Goal: Book appointment/travel/reservation

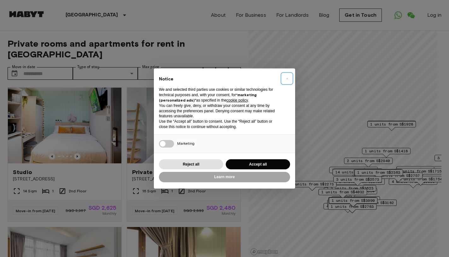
click at [287, 79] on span "×" at bounding box center [287, 79] width 2 height 8
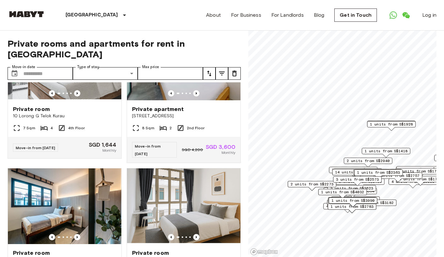
scroll to position [998, 0]
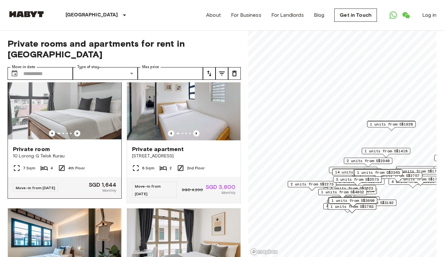
click at [78, 136] on icon "Previous image" at bounding box center [77, 133] width 6 height 6
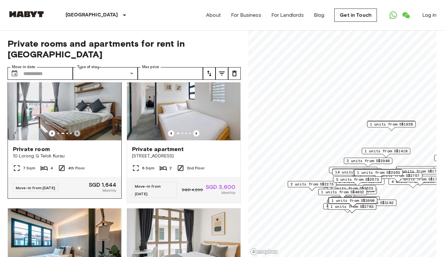
click at [78, 136] on icon "Previous image" at bounding box center [77, 133] width 6 height 6
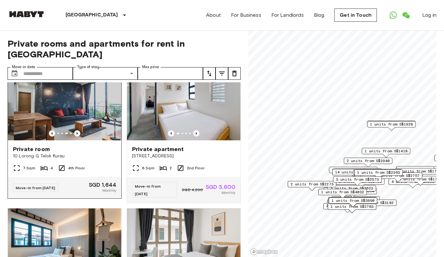
click at [78, 136] on icon "Previous image" at bounding box center [77, 133] width 6 height 6
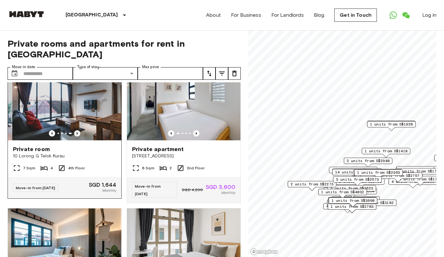
click at [78, 136] on icon "Previous image" at bounding box center [77, 133] width 6 height 6
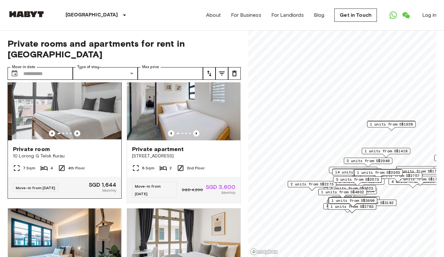
click at [78, 136] on icon "Previous image" at bounding box center [77, 133] width 6 height 6
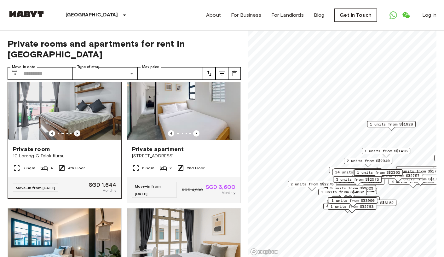
click at [78, 136] on icon "Previous image" at bounding box center [77, 133] width 6 height 6
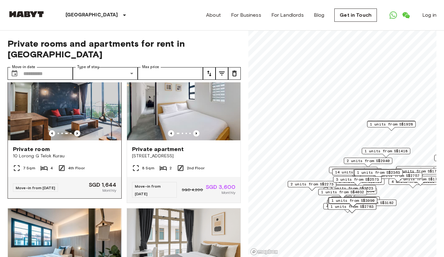
click at [78, 136] on icon "Previous image" at bounding box center [77, 133] width 6 height 6
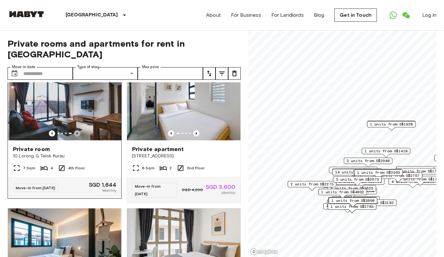
click at [78, 136] on icon "Previous image" at bounding box center [77, 133] width 6 height 6
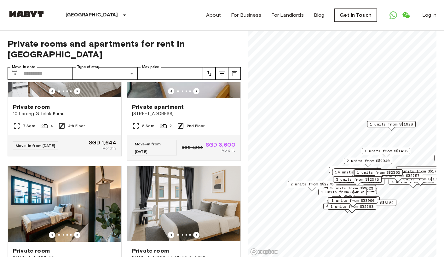
scroll to position [1081, 0]
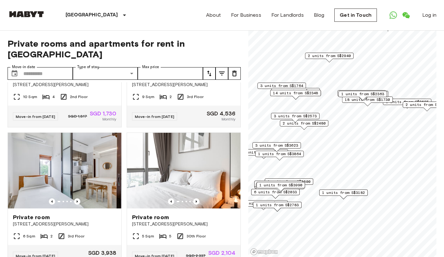
scroll to position [788, 0]
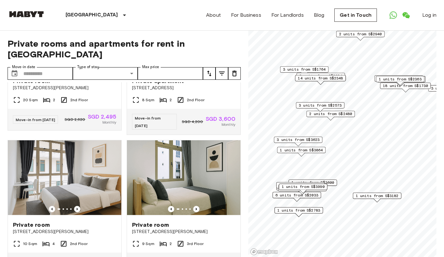
scroll to position [636, 0]
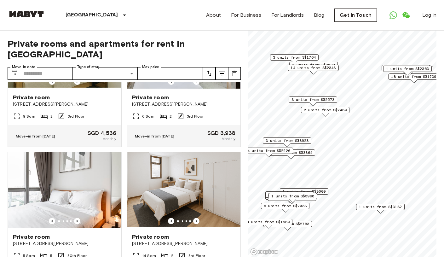
scroll to position [494, 0]
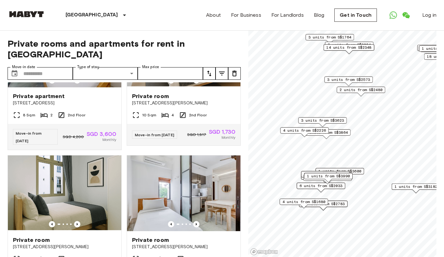
scroll to position [489, 0]
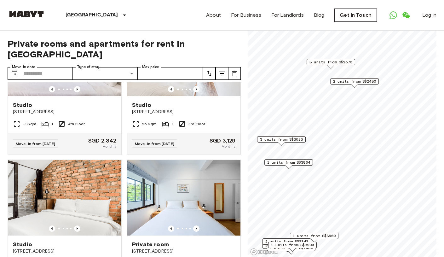
scroll to position [200, 0]
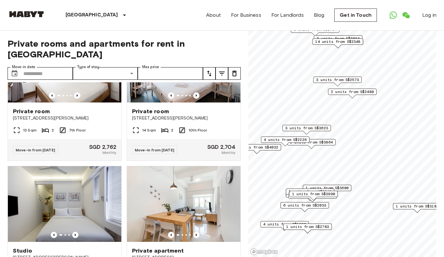
scroll to position [489, 0]
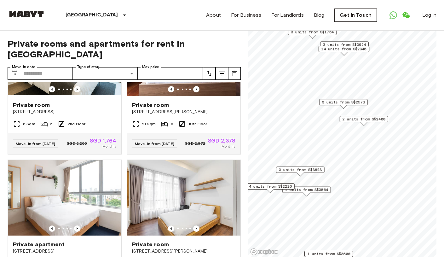
scroll to position [343, 0]
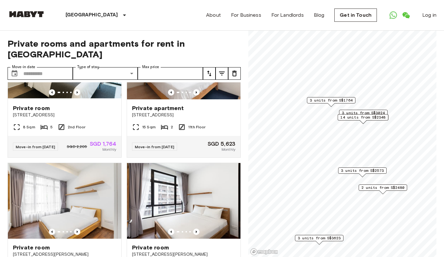
click at [329, 102] on span "3 units from S$1764" at bounding box center [331, 100] width 43 height 6
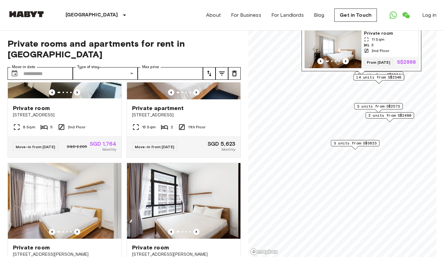
click at [395, 78] on span "14 units from S$2348" at bounding box center [378, 77] width 45 height 6
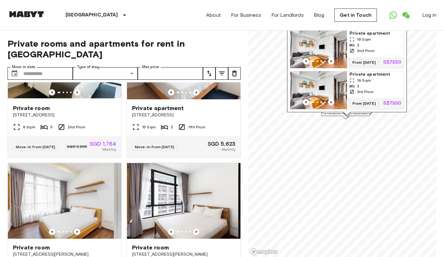
scroll to position [483, 0]
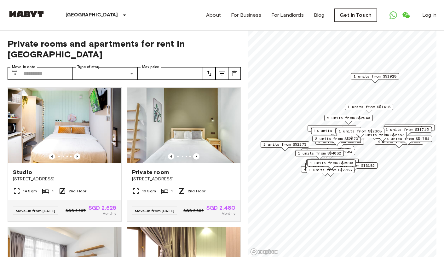
click at [421, 138] on span "4 units from S$1754" at bounding box center [407, 139] width 43 height 6
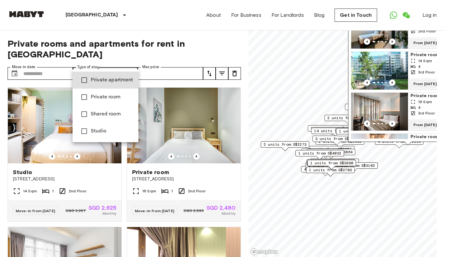
click at [47, 67] on div at bounding box center [224, 128] width 449 height 257
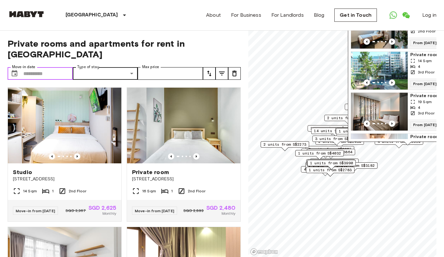
click at [47, 67] on input "Move-in date" at bounding box center [47, 73] width 49 height 13
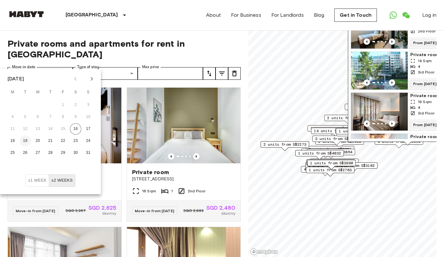
click at [25, 140] on button "19" at bounding box center [25, 140] width 11 height 11
type input "**********"
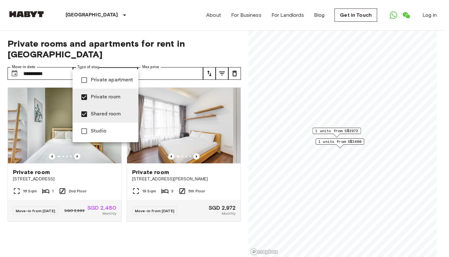
click at [117, 77] on span "Private apartment" at bounding box center [112, 80] width 43 height 8
type input "**********"
click at [189, 65] on div at bounding box center [224, 128] width 449 height 257
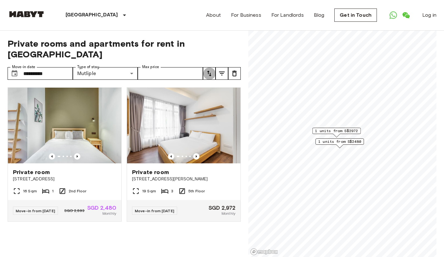
click at [204, 67] on button "tune" at bounding box center [209, 73] width 13 height 13
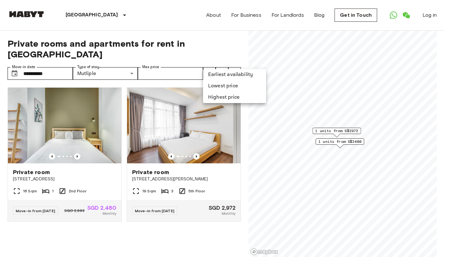
click at [239, 50] on div at bounding box center [224, 128] width 449 height 257
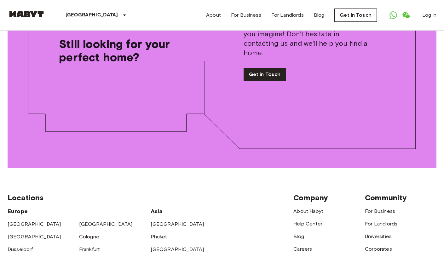
scroll to position [1014, 0]
